Goal: Find specific page/section: Find specific page/section

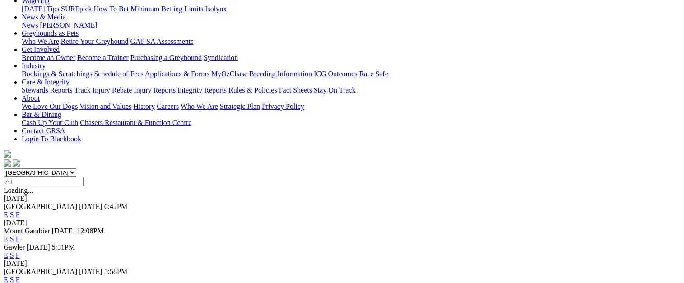
scroll to position [122, 0]
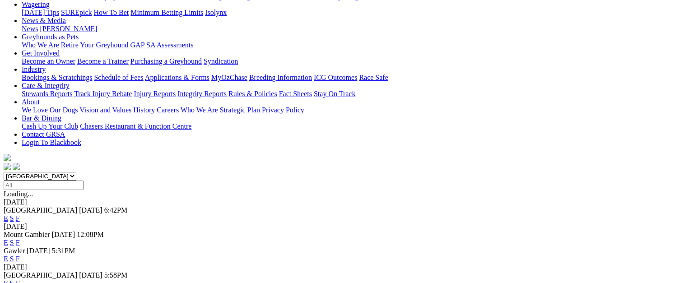
click at [20, 214] on link "F" at bounding box center [18, 218] width 4 height 8
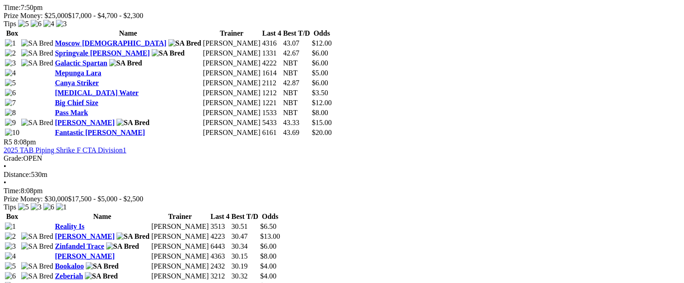
scroll to position [976, 0]
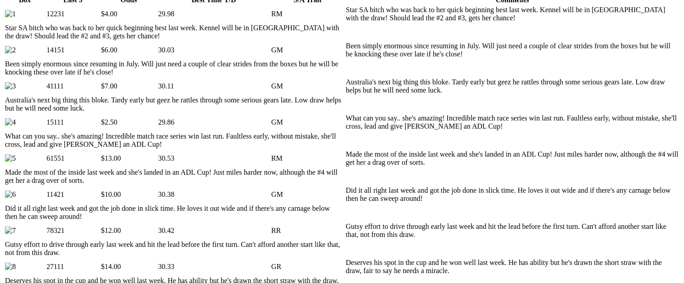
scroll to position [516, 0]
